Goal: Task Accomplishment & Management: Use online tool/utility

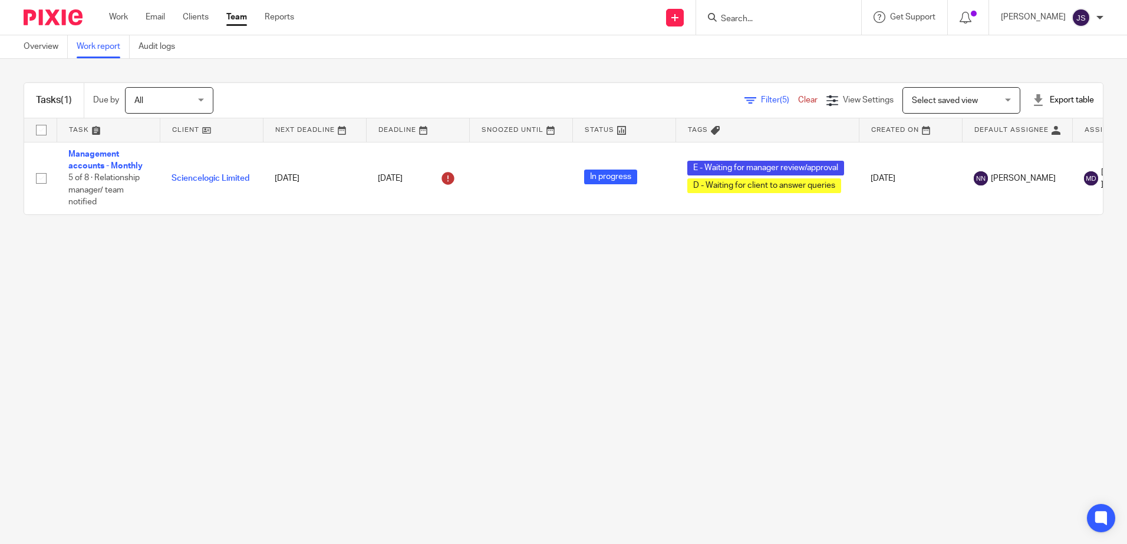
click at [795, 15] on input "Search" at bounding box center [772, 19] width 106 height 11
type input "murphy"
click at [780, 48] on link at bounding box center [790, 46] width 146 height 18
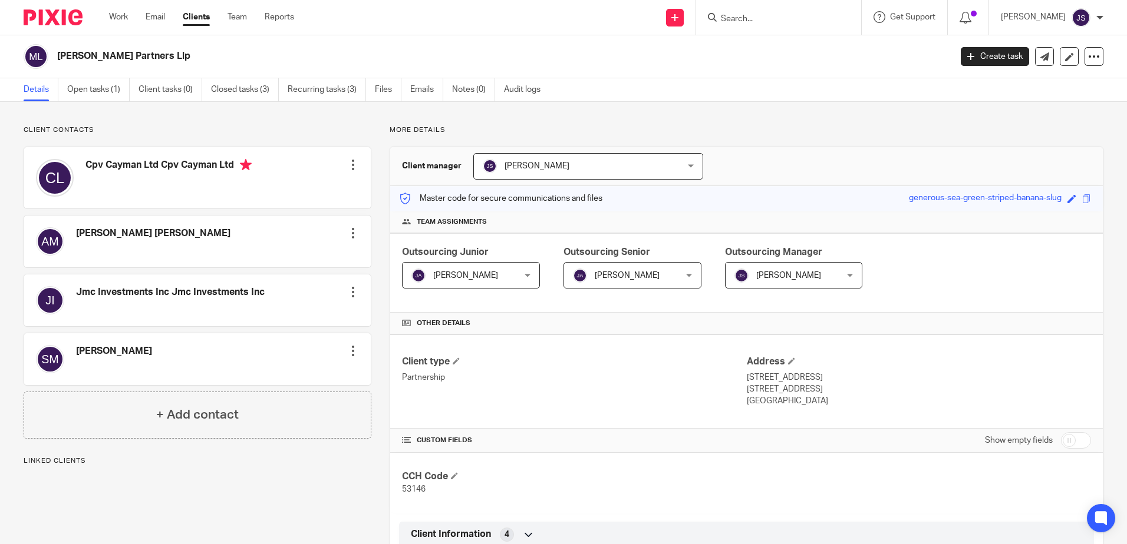
click at [318, 89] on link "Recurring tasks (3)" at bounding box center [327, 89] width 78 height 23
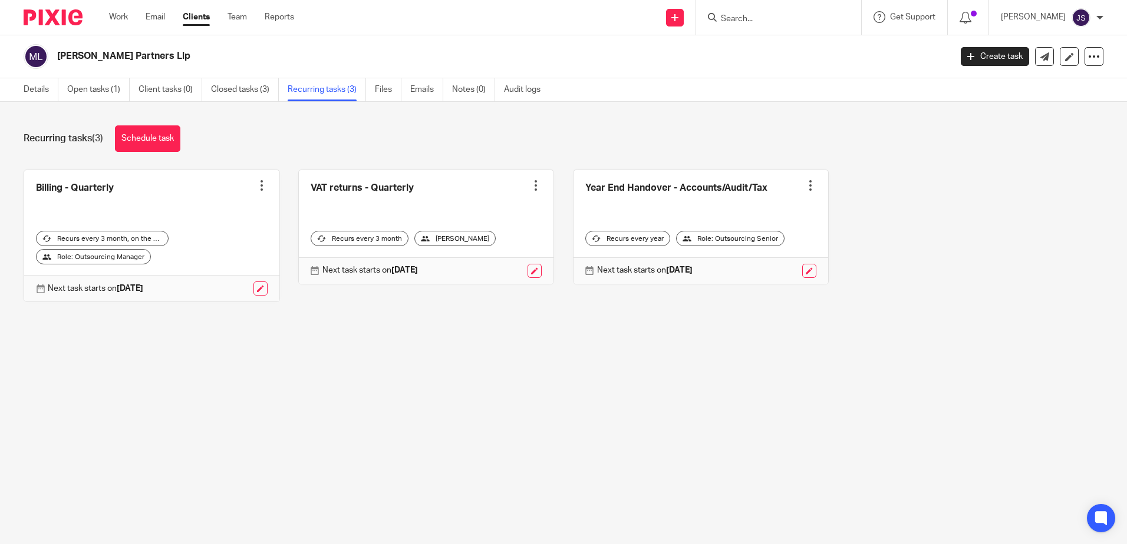
click at [417, 381] on main "[PERSON_NAME] Partners Llp Create task Update from Companies House Export data …" at bounding box center [563, 272] width 1127 height 544
drag, startPoint x: 417, startPoint y: 381, endPoint x: 258, endPoint y: 390, distance: 159.4
click at [258, 390] on main "[PERSON_NAME] Partners Llp Create task Update from Companies House Export data …" at bounding box center [563, 272] width 1127 height 544
click at [258, 389] on main "[PERSON_NAME] Partners Llp Create task Update from Companies House Export data …" at bounding box center [563, 272] width 1127 height 544
